Goal: Task Accomplishment & Management: Manage account settings

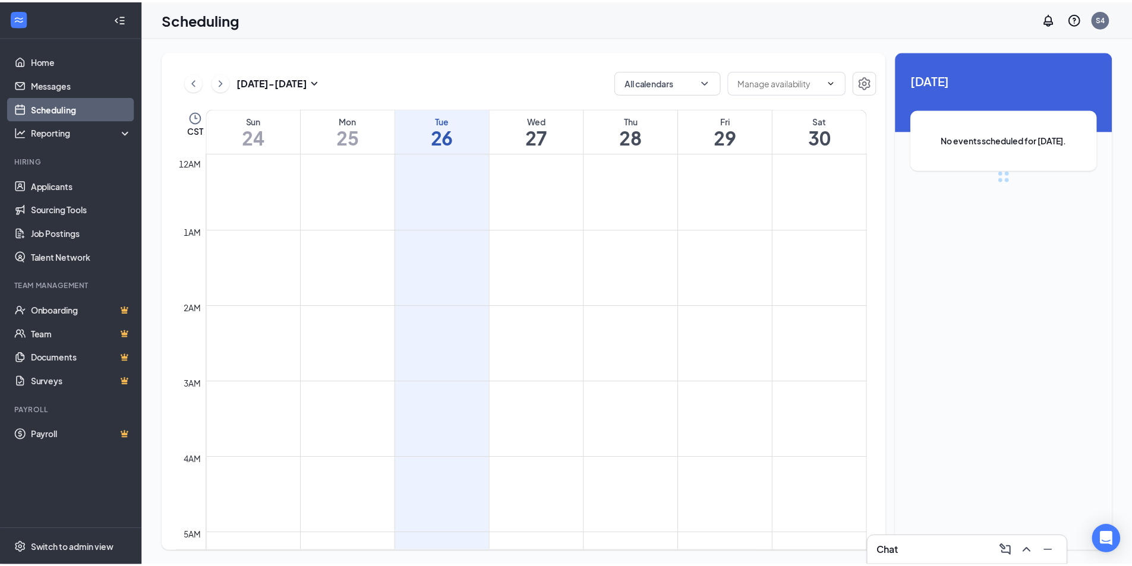
scroll to position [584, 0]
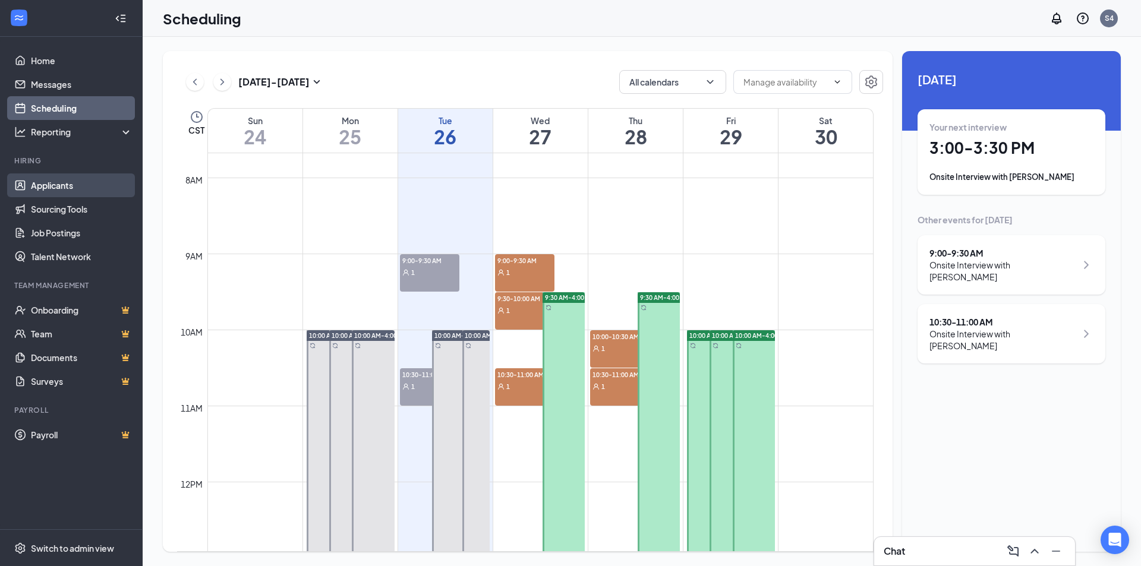
click at [61, 178] on link "Applicants" at bounding box center [82, 185] width 102 height 24
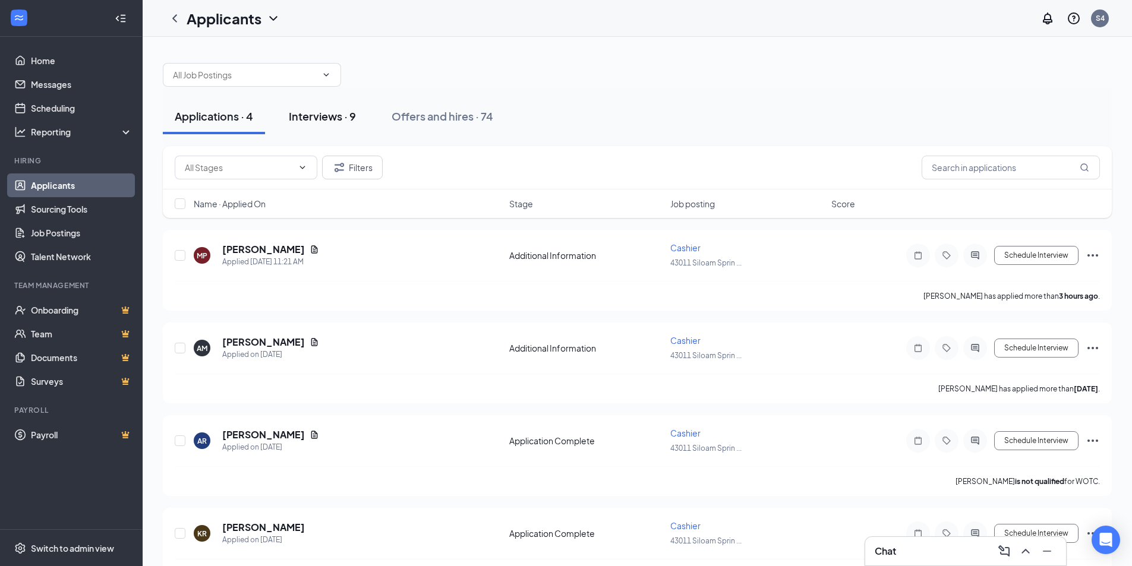
click at [318, 115] on div "Interviews · 9" at bounding box center [322, 116] width 67 height 15
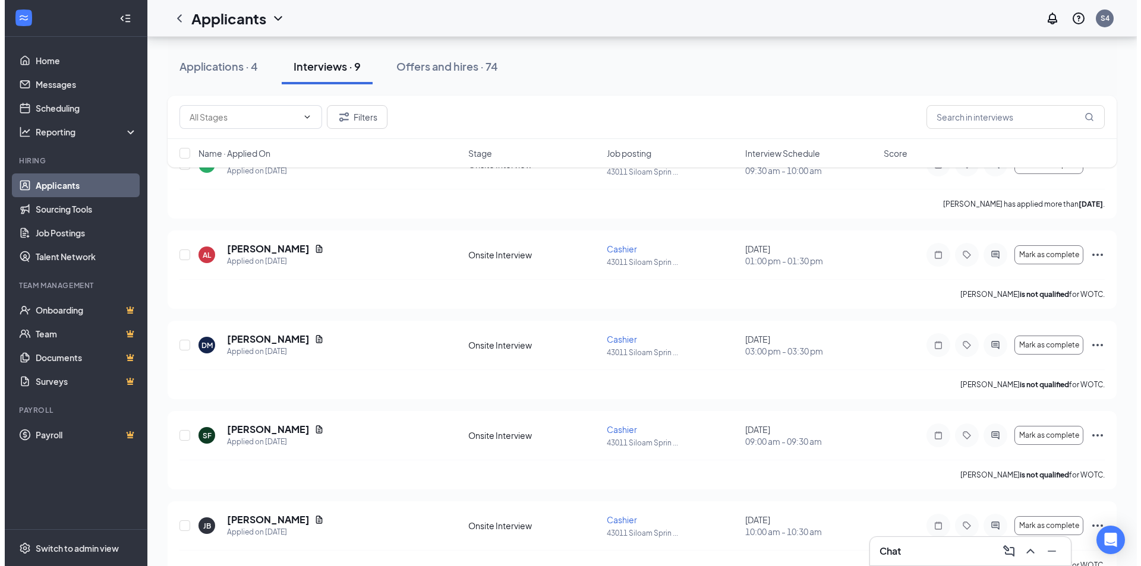
scroll to position [63, 0]
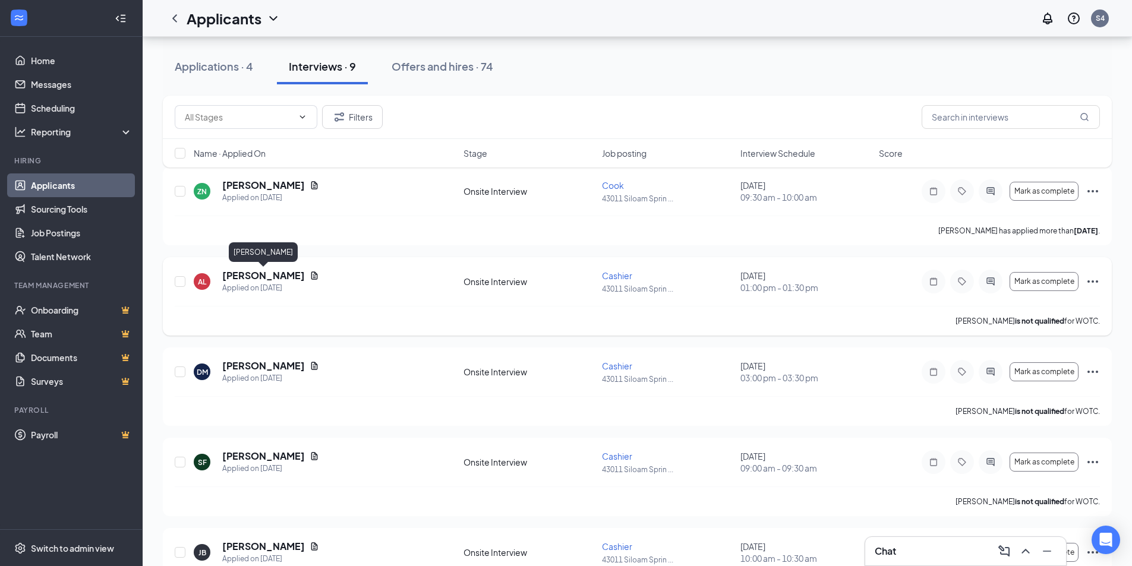
click at [269, 266] on div "[PERSON_NAME]" at bounding box center [263, 254] width 69 height 24
click at [273, 276] on h5 "[PERSON_NAME]" at bounding box center [263, 275] width 83 height 13
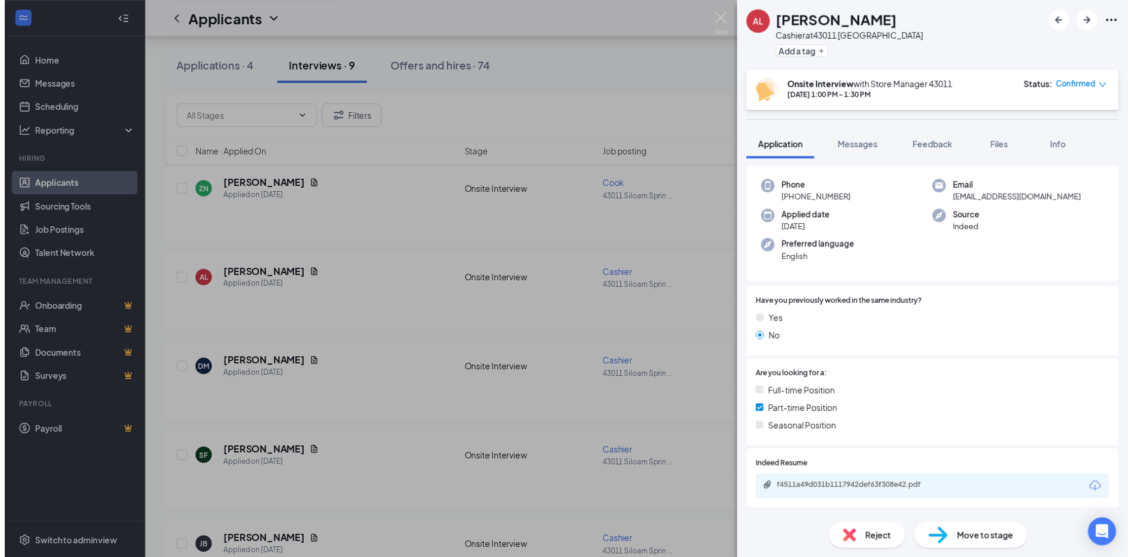
scroll to position [119, 0]
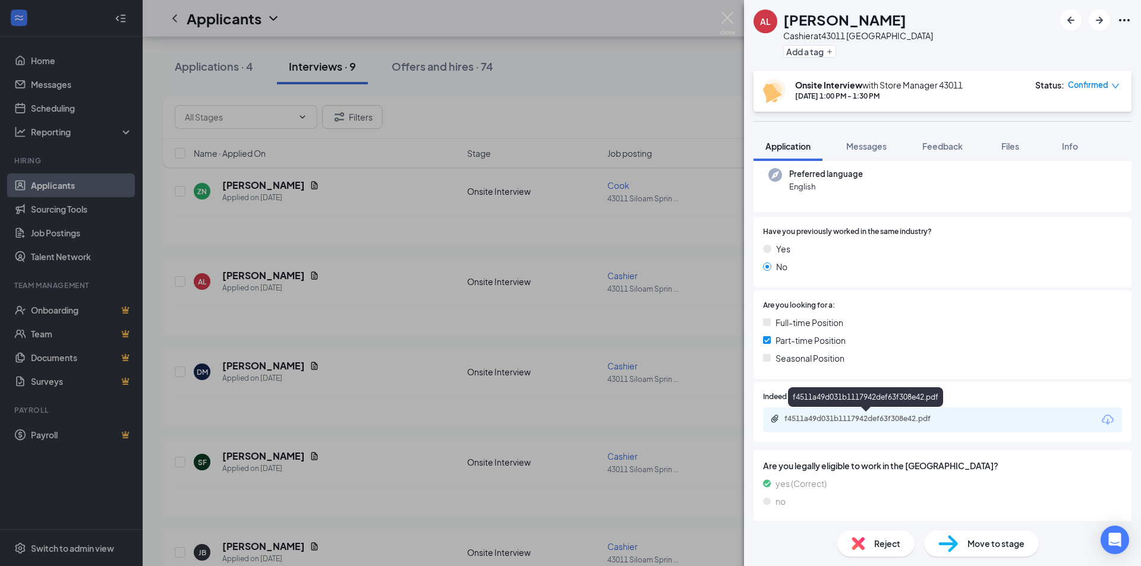
click at [911, 415] on div "f4511a49d031b1117942def63f308e42.pdf" at bounding box center [867, 419] width 166 height 10
click at [646, 70] on div "AL ANDREA LACOSSE Cashier at 43011 Siloam Springs Add a tag Onsite Interview wi…" at bounding box center [570, 283] width 1141 height 566
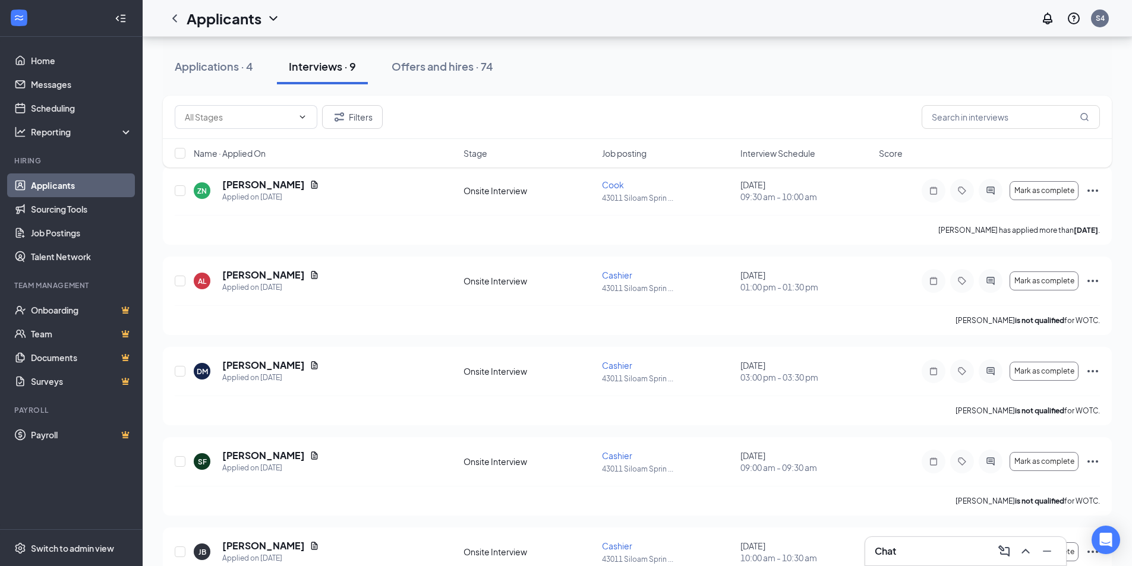
scroll to position [59, 0]
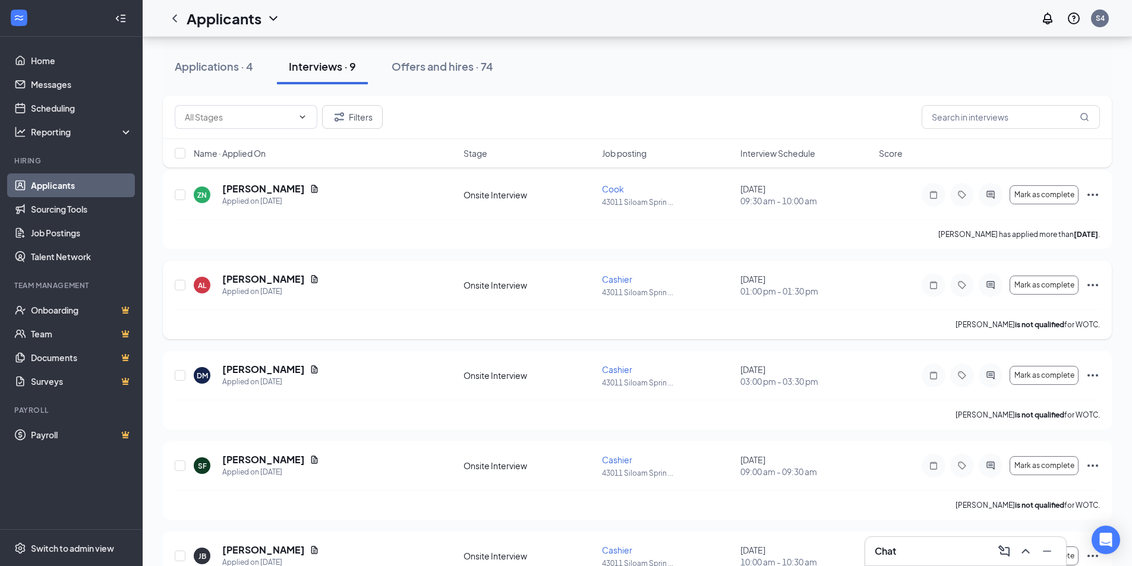
click at [1088, 284] on icon "Ellipses" at bounding box center [1092, 285] width 11 height 2
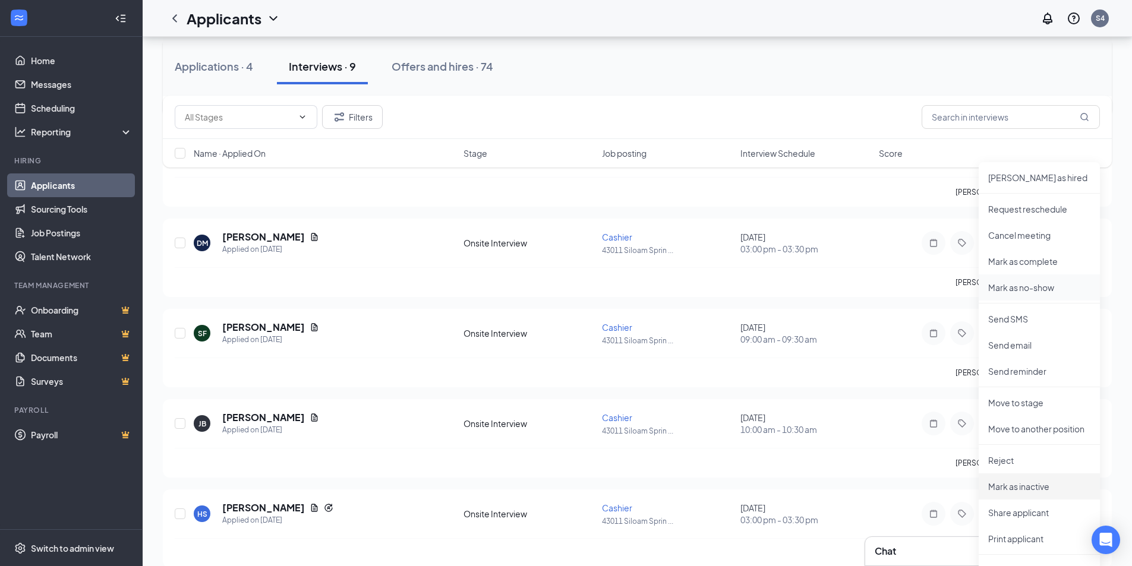
scroll to position [0, 0]
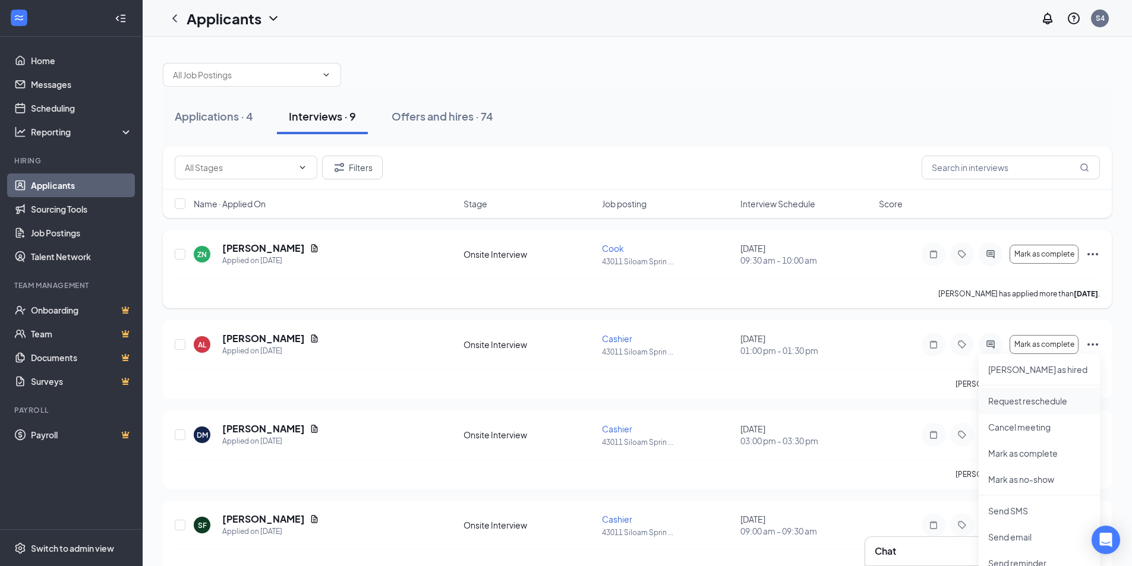
click at [1043, 399] on p "Request reschedule" at bounding box center [1039, 401] width 102 height 12
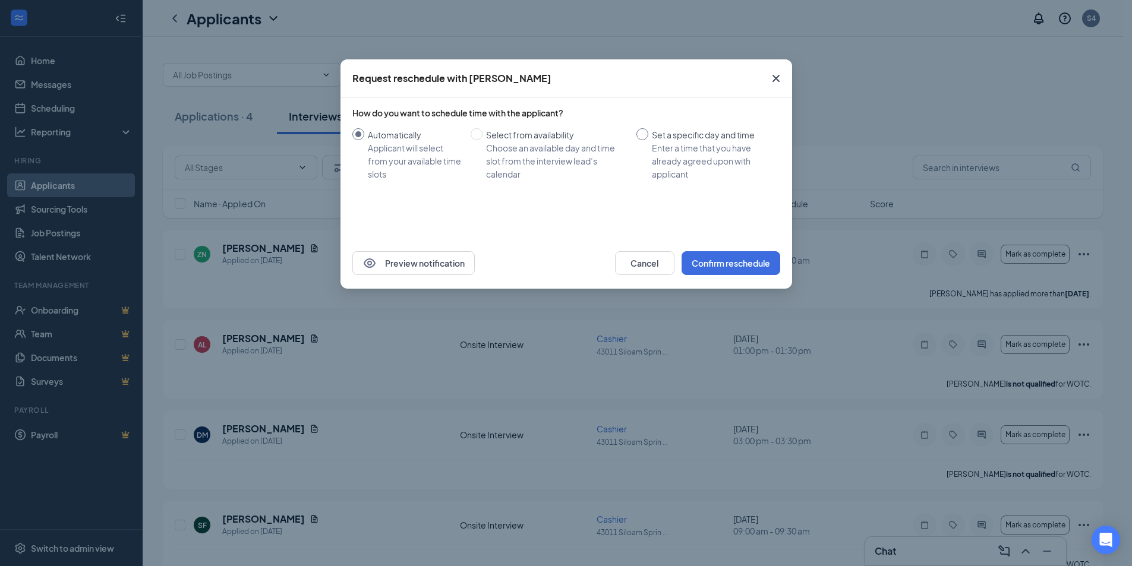
click at [643, 130] on input "Set a specific day and time Enter a time that you have already agreed upon with…" at bounding box center [642, 134] width 12 height 12
radio input "true"
radio input "false"
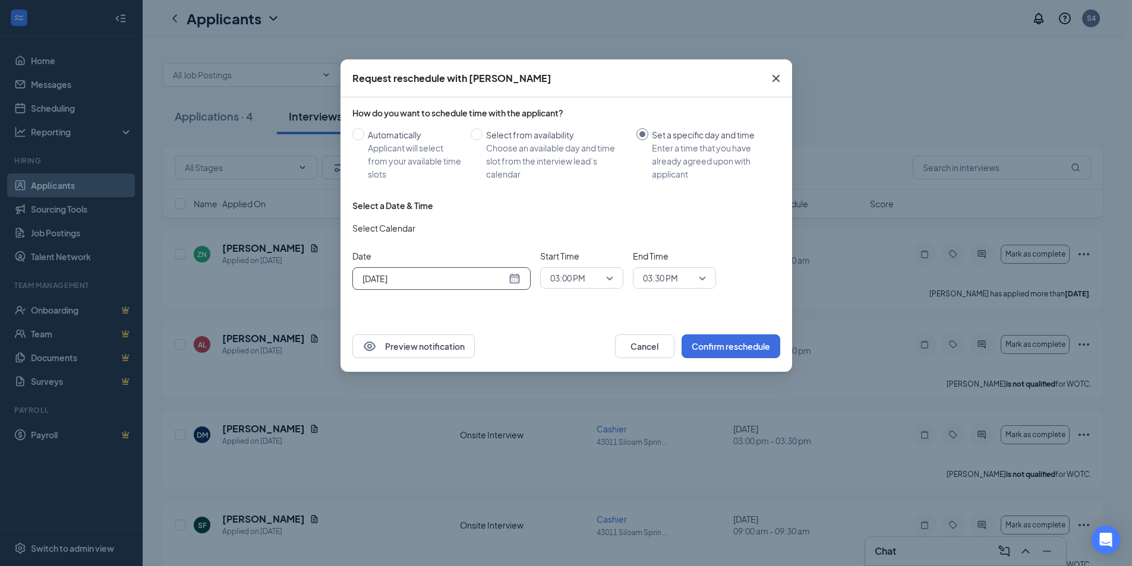
click at [447, 276] on input "Aug 26, 2025" at bounding box center [434, 278] width 144 height 13
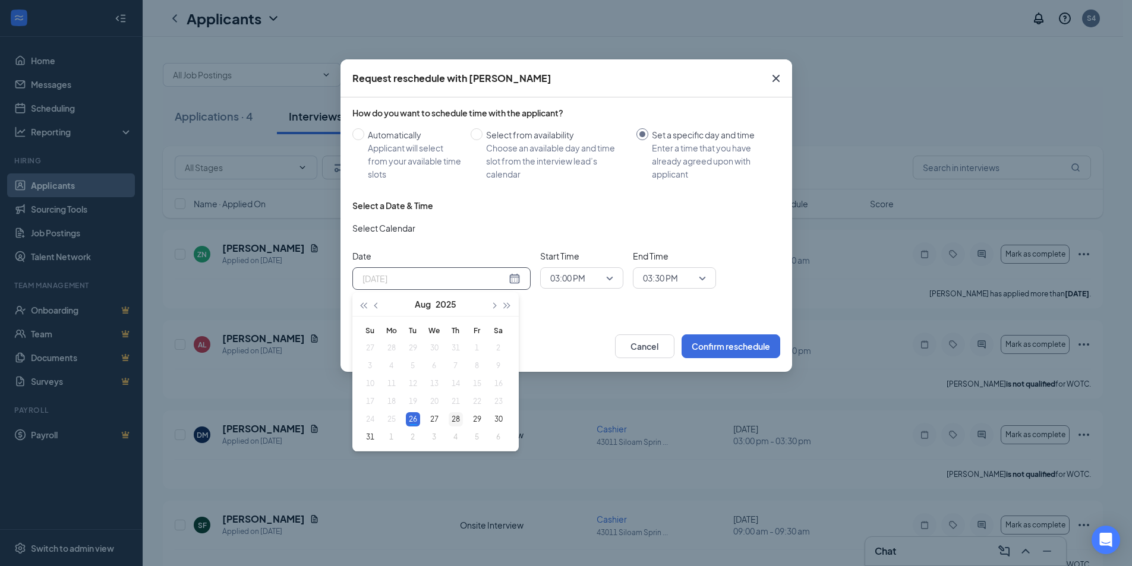
click at [454, 424] on div "28" at bounding box center [455, 419] width 14 height 14
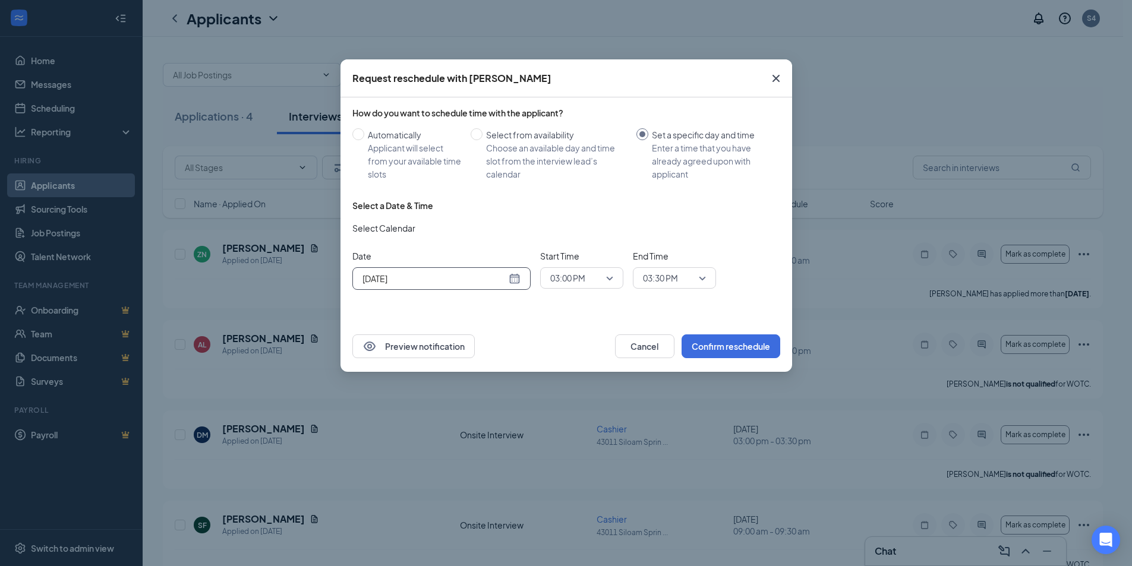
click at [577, 280] on span "03:00 PM" at bounding box center [567, 278] width 35 height 18
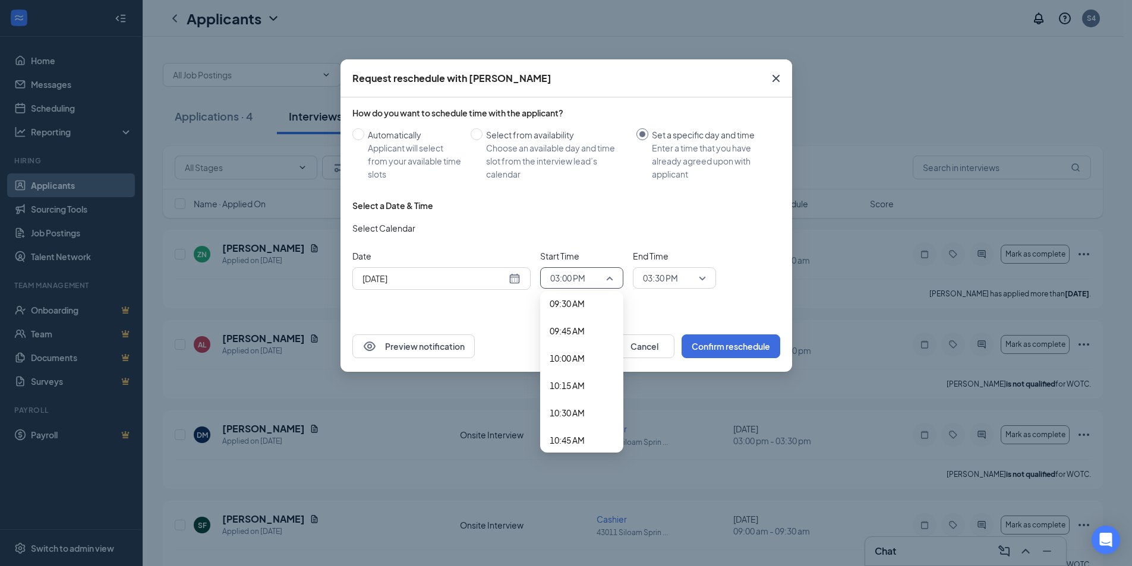
scroll to position [1041, 0]
click at [573, 365] on span "10:00 AM" at bounding box center [566, 361] width 35 height 13
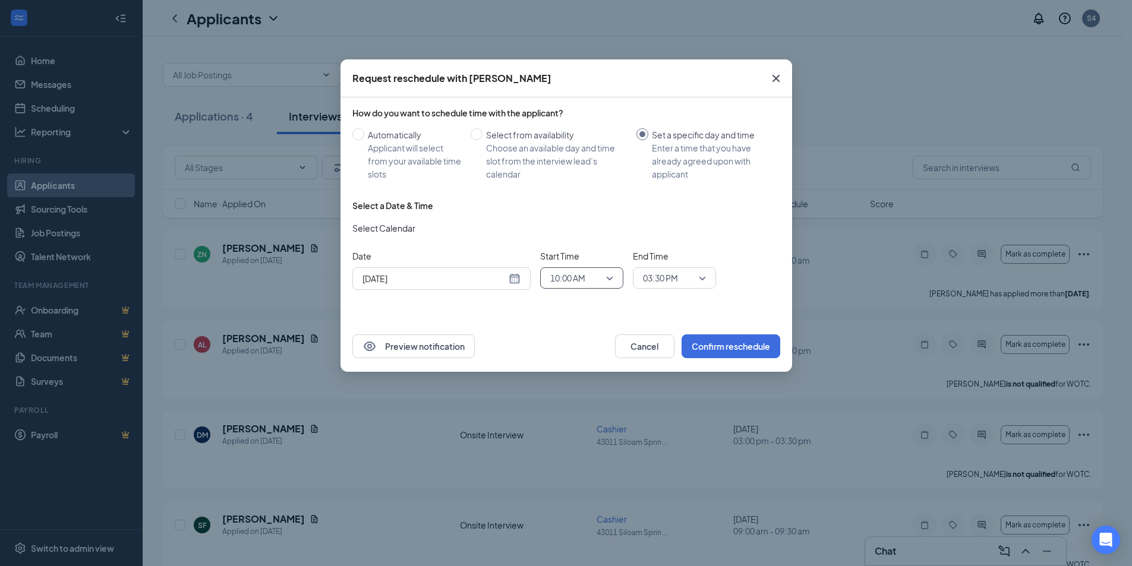
click at [658, 281] on span "03:30 PM" at bounding box center [660, 278] width 35 height 18
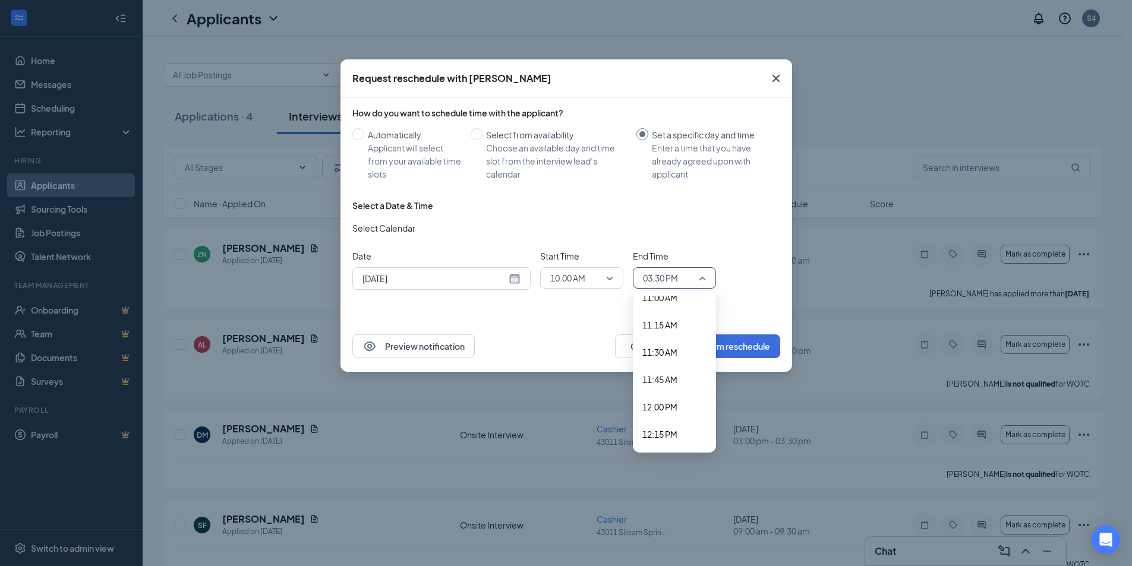
scroll to position [1155, 0]
click at [658, 299] on span "10:30 AM" at bounding box center [659, 302] width 35 height 13
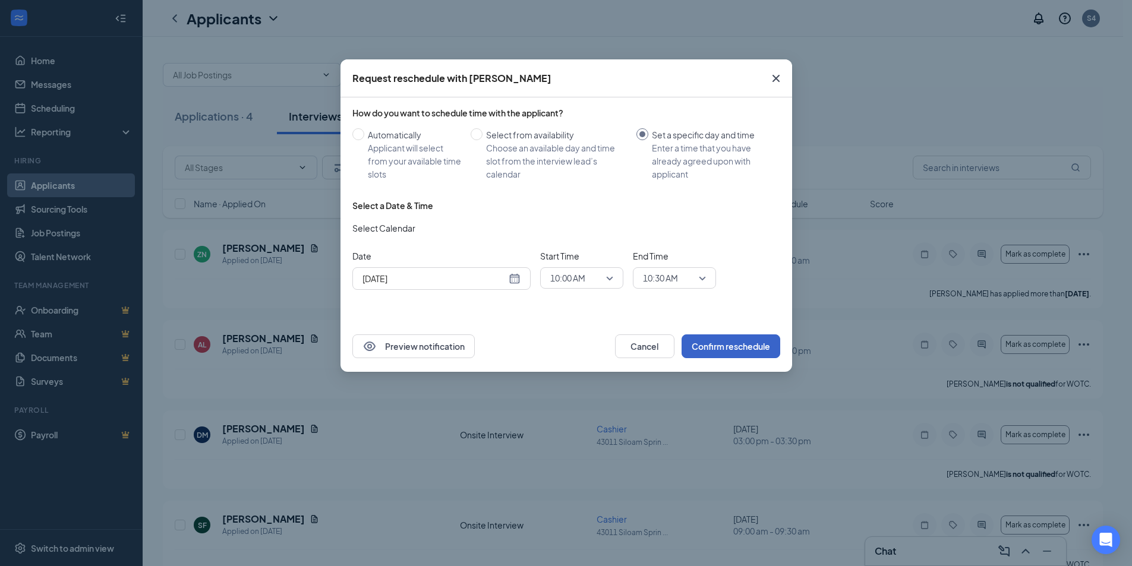
click at [715, 342] on button "Confirm reschedule" at bounding box center [730, 346] width 99 height 24
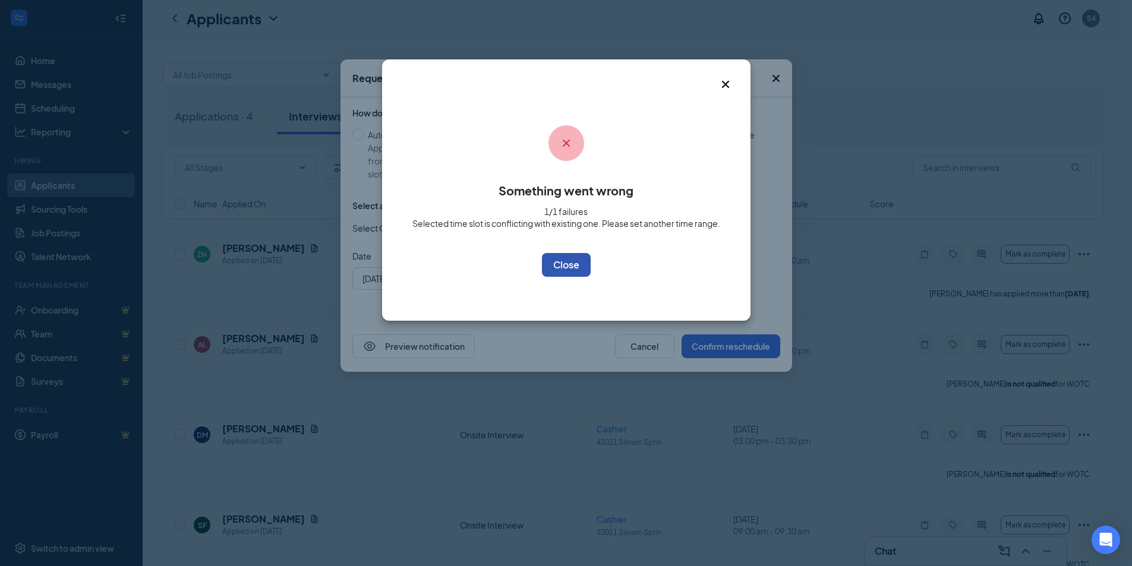
click at [552, 266] on button "OK" at bounding box center [566, 265] width 49 height 24
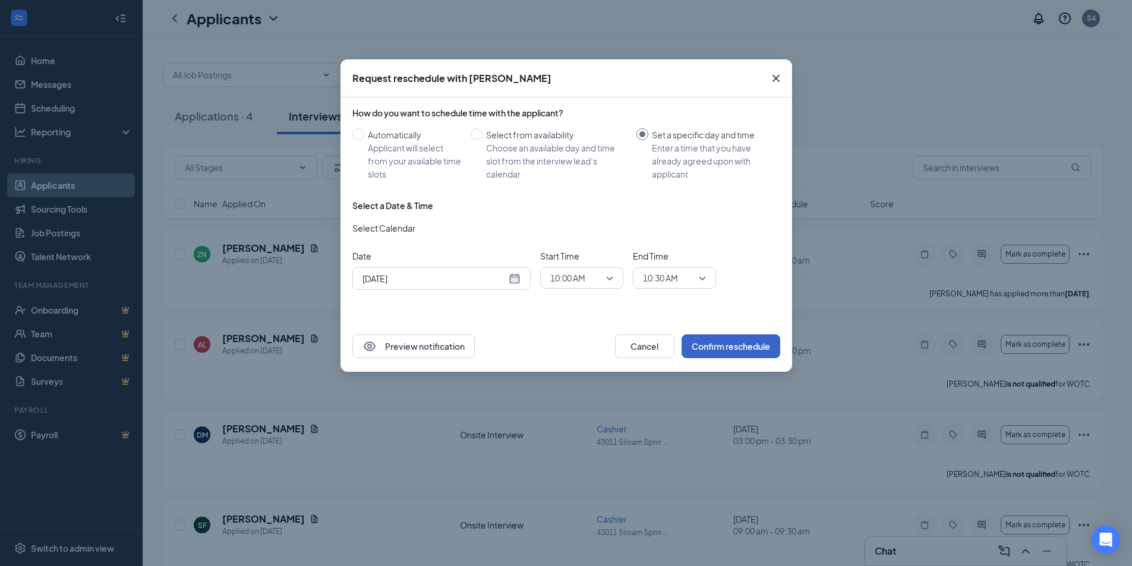
click at [564, 282] on span "10:00 AM" at bounding box center [567, 278] width 35 height 18
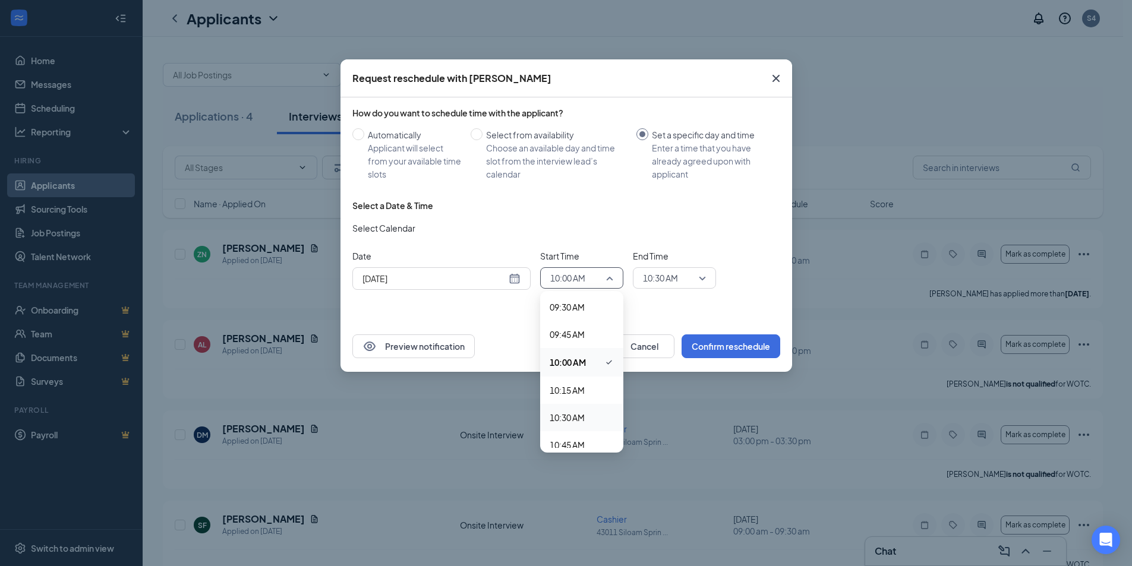
click at [574, 410] on div "10:30 AM" at bounding box center [581, 417] width 83 height 27
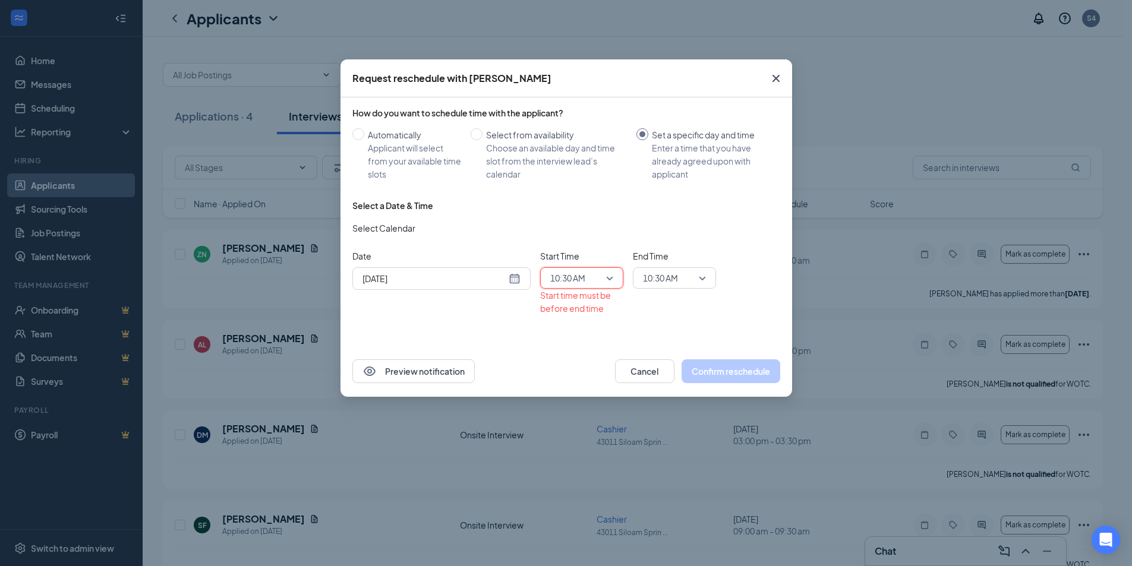
click at [667, 278] on span "10:30 AM" at bounding box center [660, 278] width 35 height 18
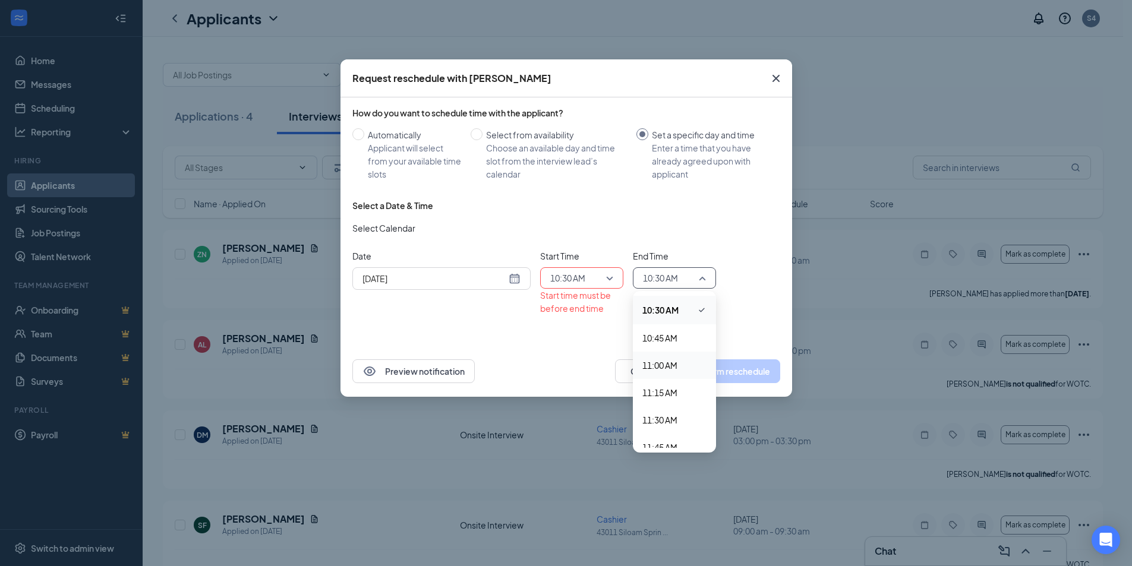
click at [643, 371] on span "11:00 AM" at bounding box center [659, 365] width 35 height 13
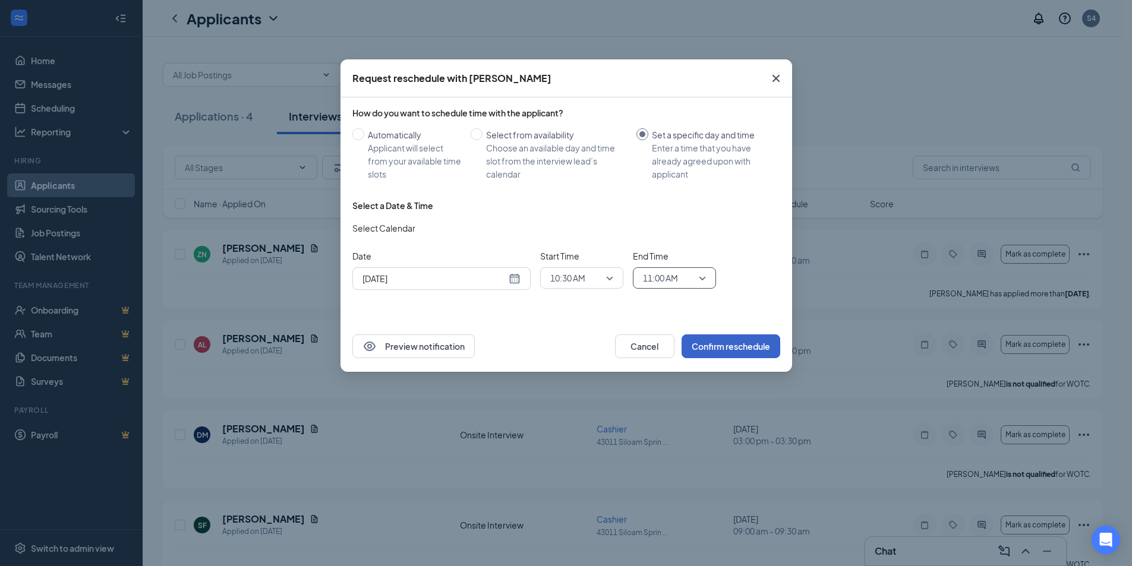
click at [712, 349] on button "Confirm reschedule" at bounding box center [730, 346] width 99 height 24
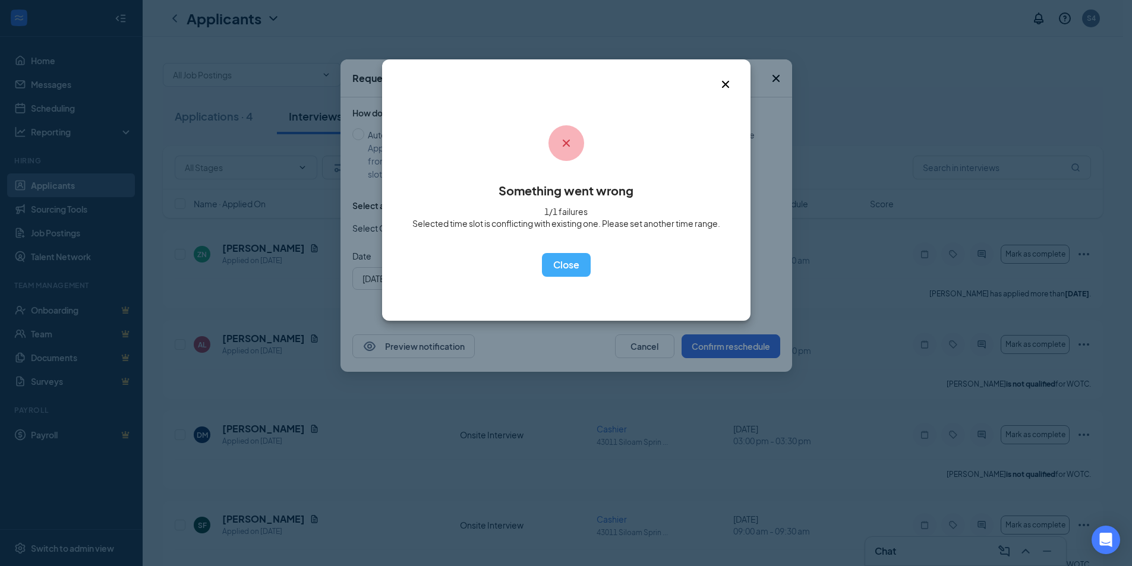
click at [724, 84] on icon "Cross" at bounding box center [725, 84] width 14 height 14
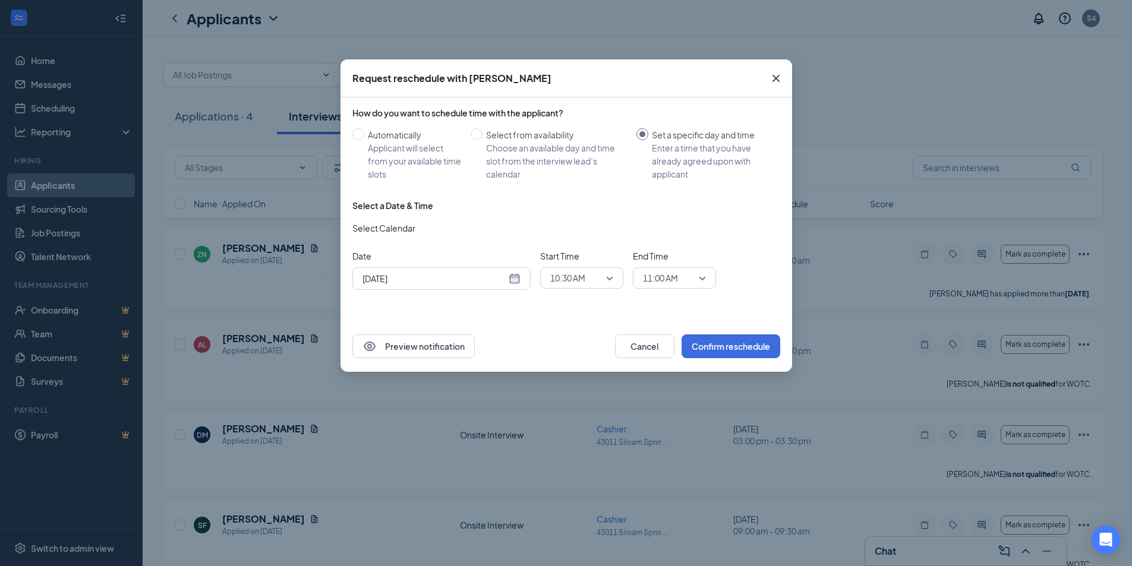
click at [460, 285] on div "Aug 28, 2025" at bounding box center [441, 278] width 178 height 23
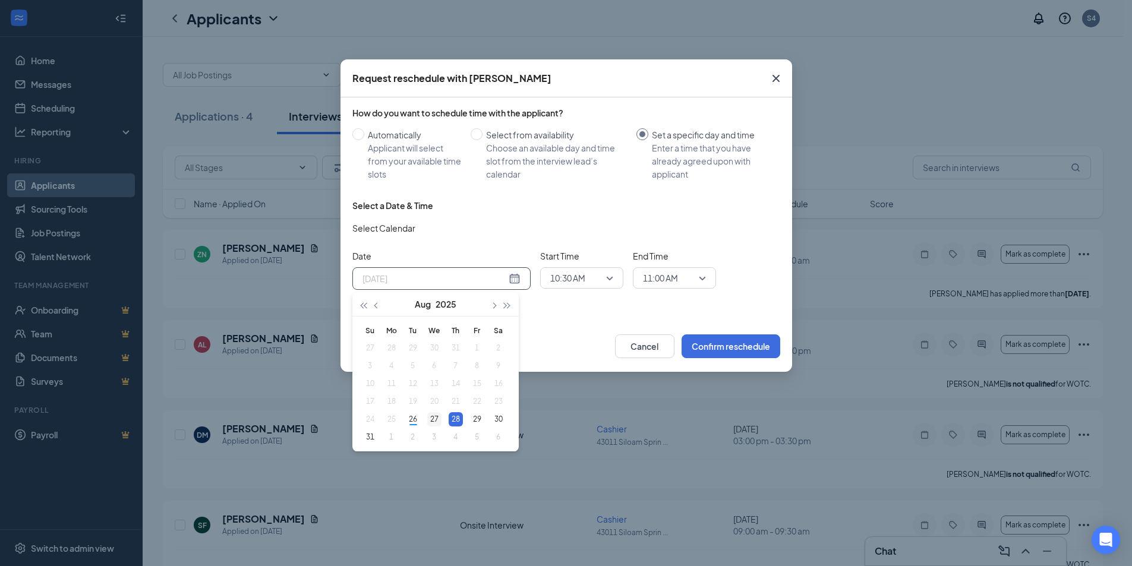
click at [435, 418] on div "27" at bounding box center [434, 419] width 14 height 14
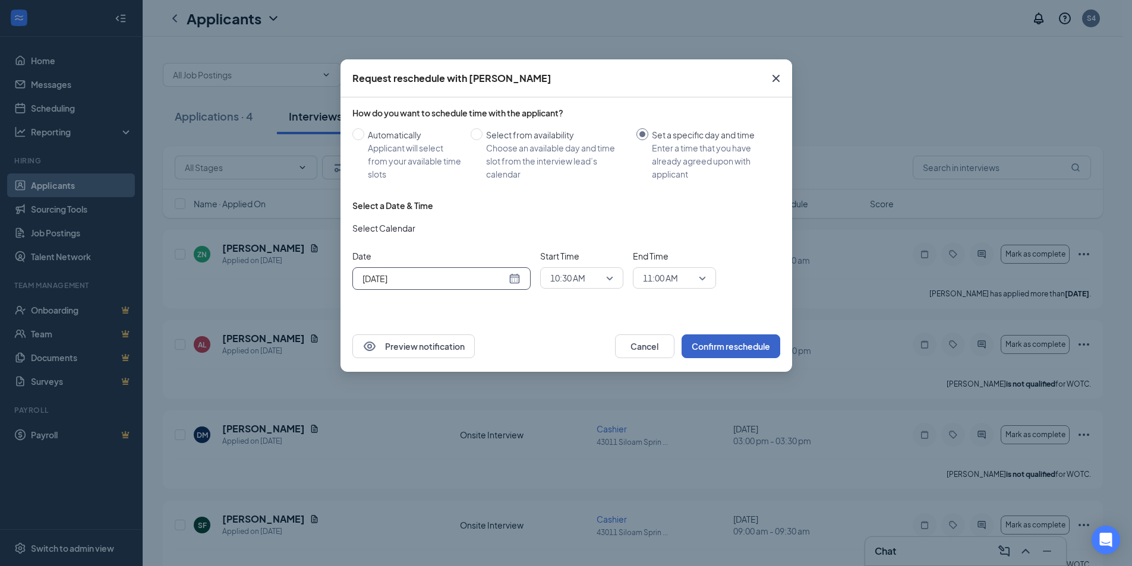
click at [725, 345] on button "Confirm reschedule" at bounding box center [730, 346] width 99 height 24
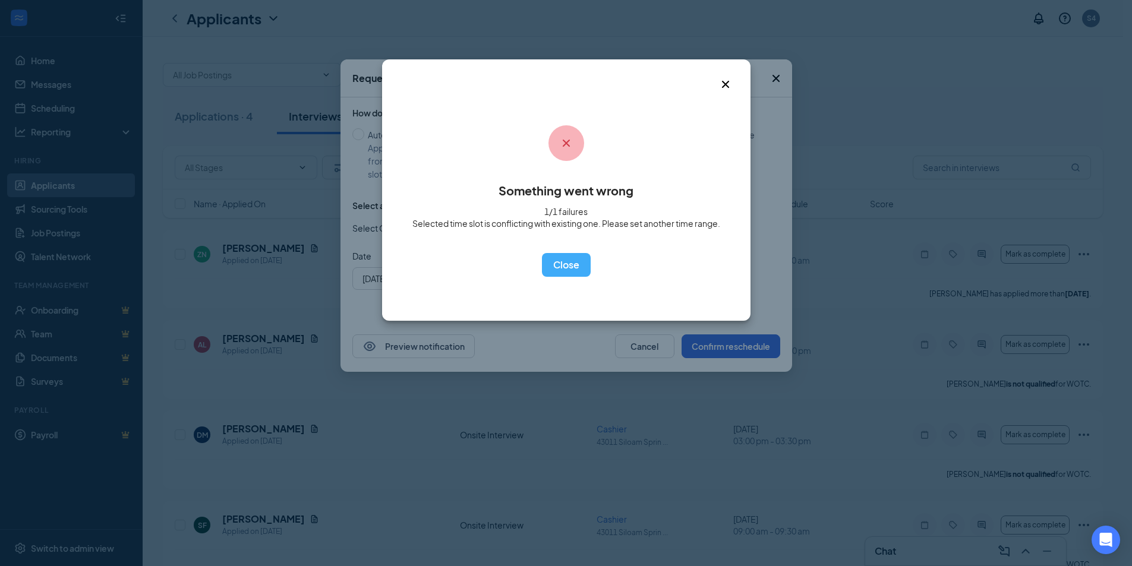
click at [720, 92] on div "Something went wrong 1/1 failures Selected time slot is conflicting with existi…" at bounding box center [566, 189] width 368 height 261
click at [556, 261] on button "OK" at bounding box center [566, 265] width 49 height 24
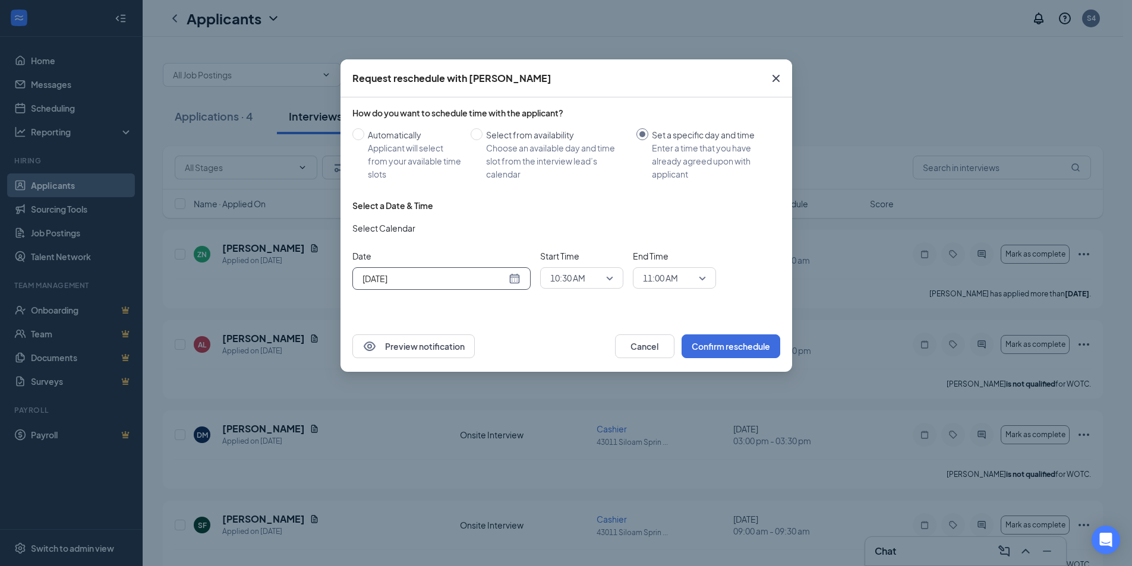
click at [440, 282] on input "Aug 27, 2025" at bounding box center [434, 278] width 144 height 13
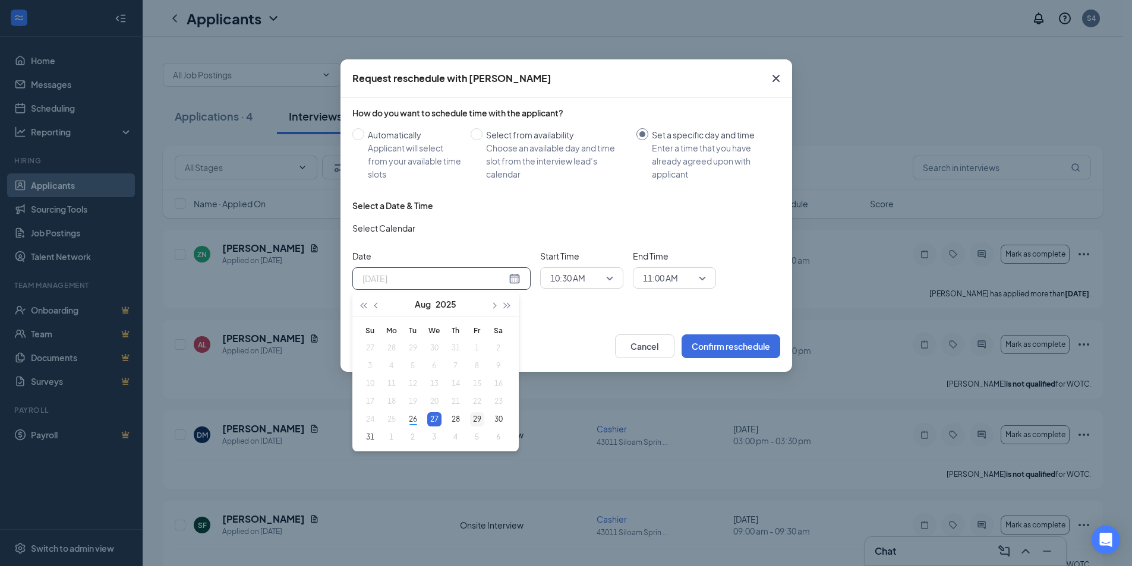
type input "Aug 29, 2025"
click at [472, 419] on div "29" at bounding box center [477, 419] width 14 height 14
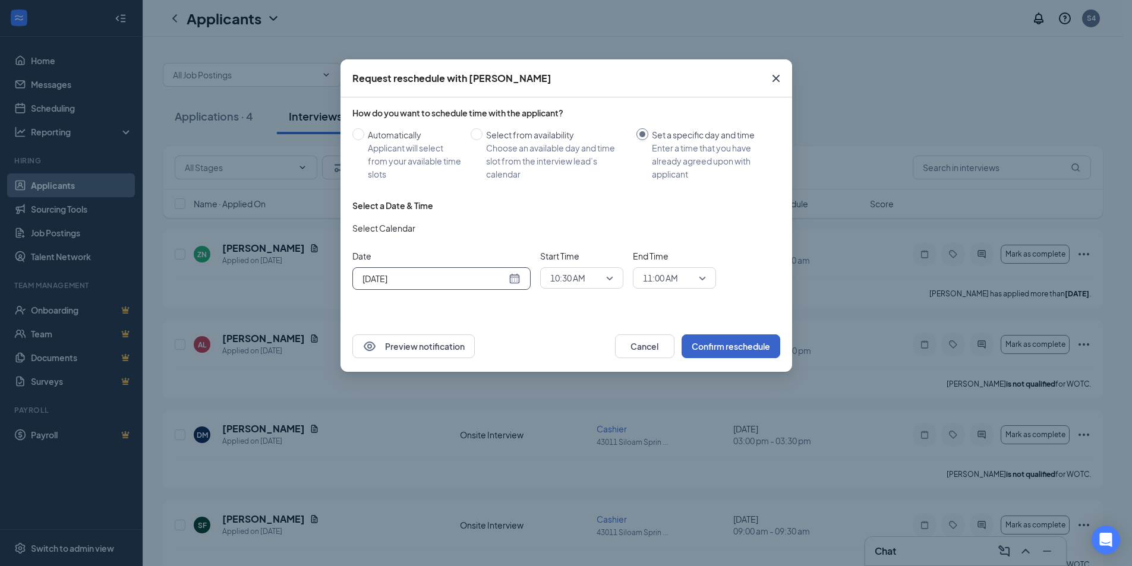
click at [730, 348] on button "Confirm reschedule" at bounding box center [730, 346] width 99 height 24
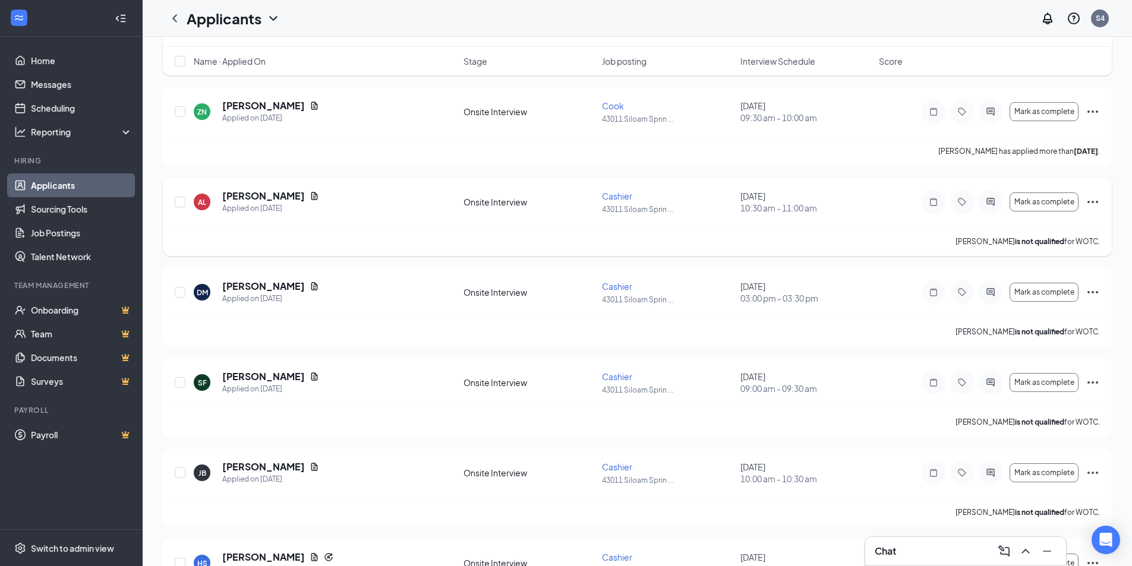
scroll to position [0, 0]
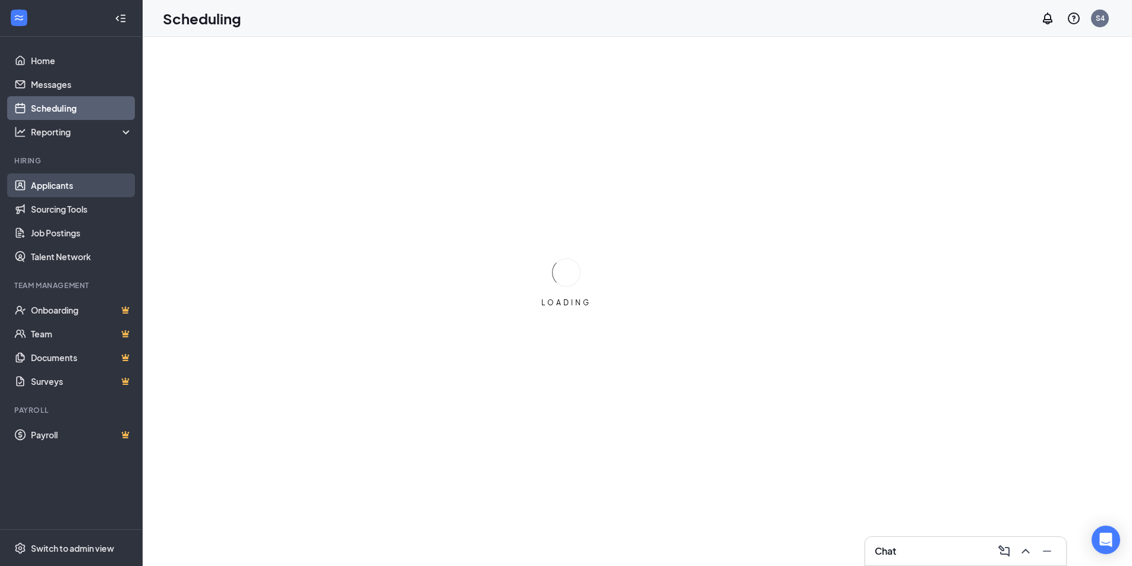
click at [51, 187] on link "Applicants" at bounding box center [82, 185] width 102 height 24
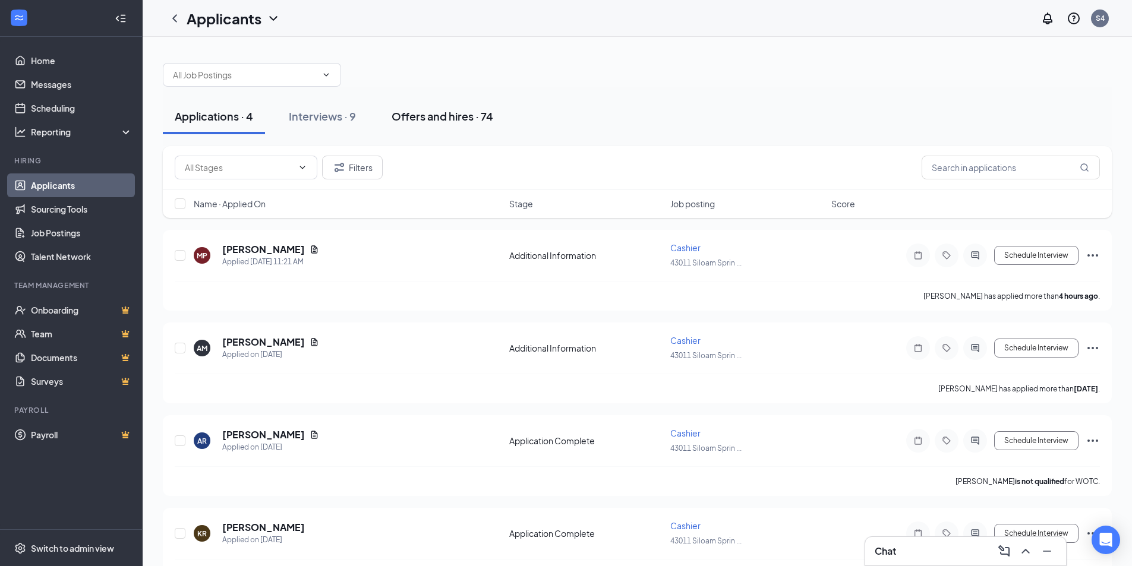
click at [415, 118] on div "Offers and hires · 74" at bounding box center [442, 116] width 102 height 15
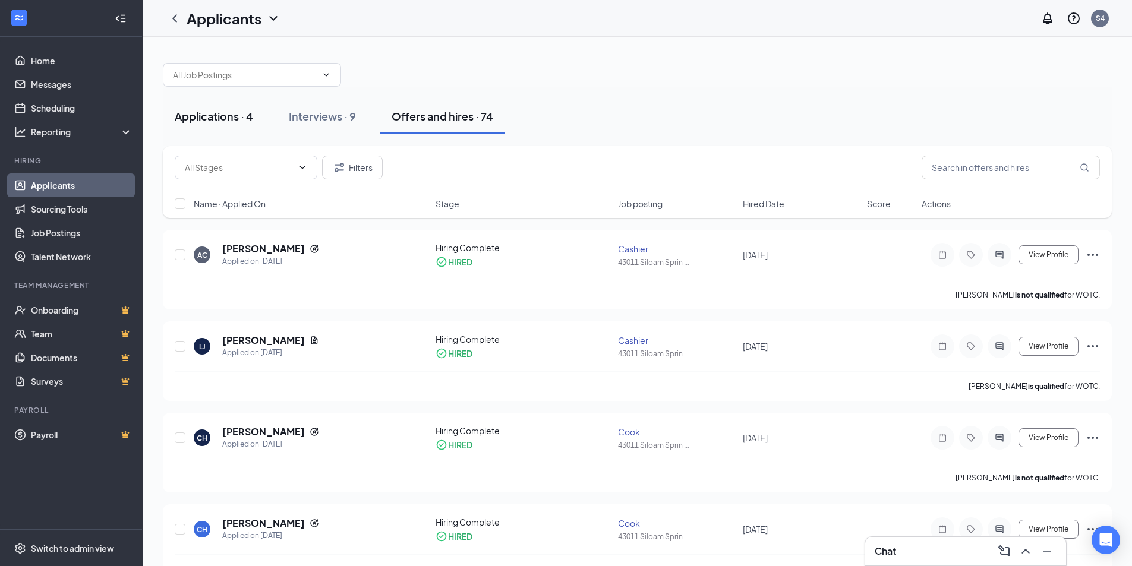
click at [212, 115] on div "Applications · 4" at bounding box center [214, 116] width 78 height 15
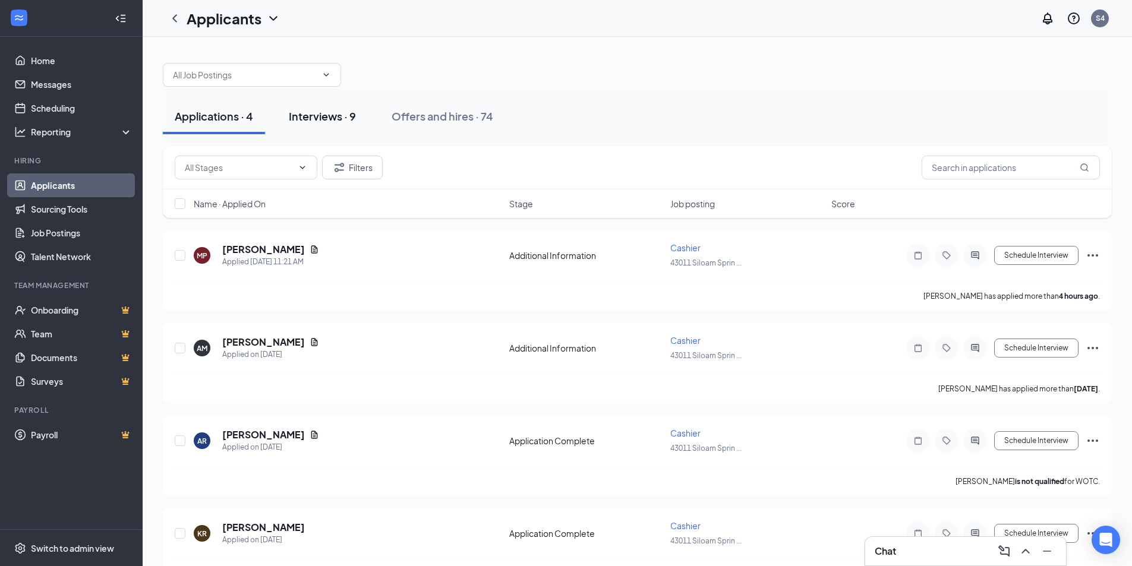
click at [309, 112] on div "Interviews · 9" at bounding box center [322, 116] width 67 height 15
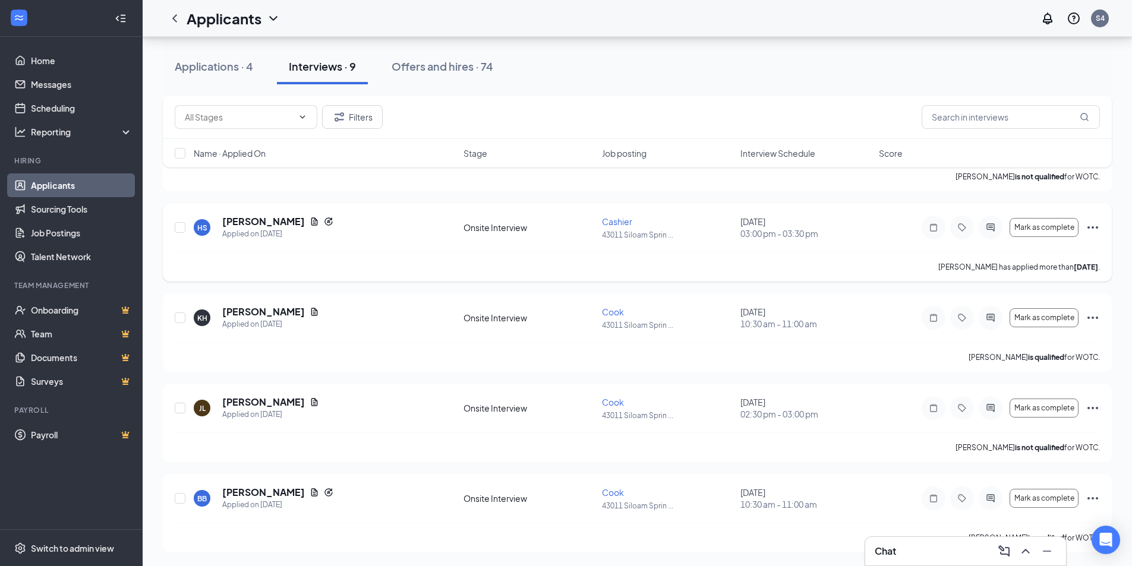
scroll to position [479, 0]
